Goal: Information Seeking & Learning: Learn about a topic

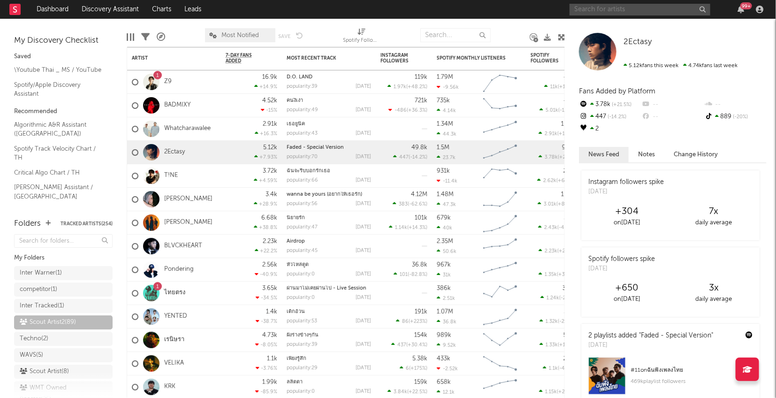
scroll to position [110, 0]
click at [597, 10] on input "text" at bounding box center [640, 10] width 141 height 12
type input "[PERSON_NAME]'s"
click at [604, 7] on input "[PERSON_NAME]'s" at bounding box center [640, 10] width 141 height 12
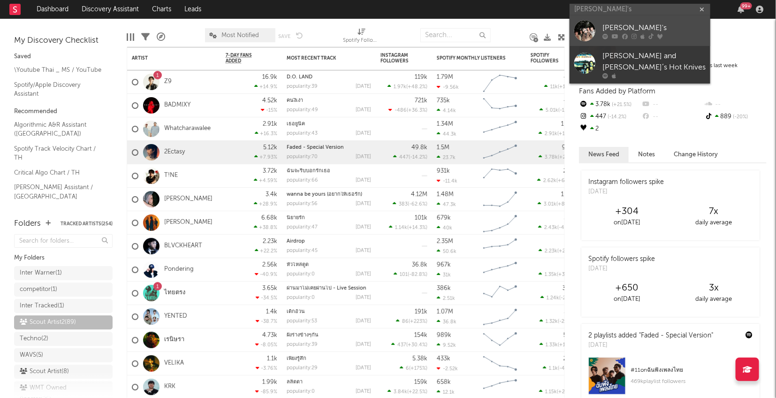
click at [586, 30] on div at bounding box center [584, 30] width 21 height 21
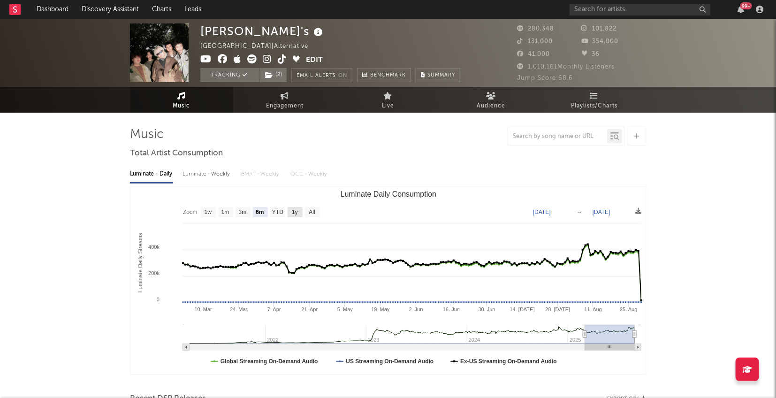
click at [294, 213] on text "1y" at bounding box center [295, 212] width 6 height 7
select select "1y"
type input "[DATE]"
